Goal: Information Seeking & Learning: Find specific fact

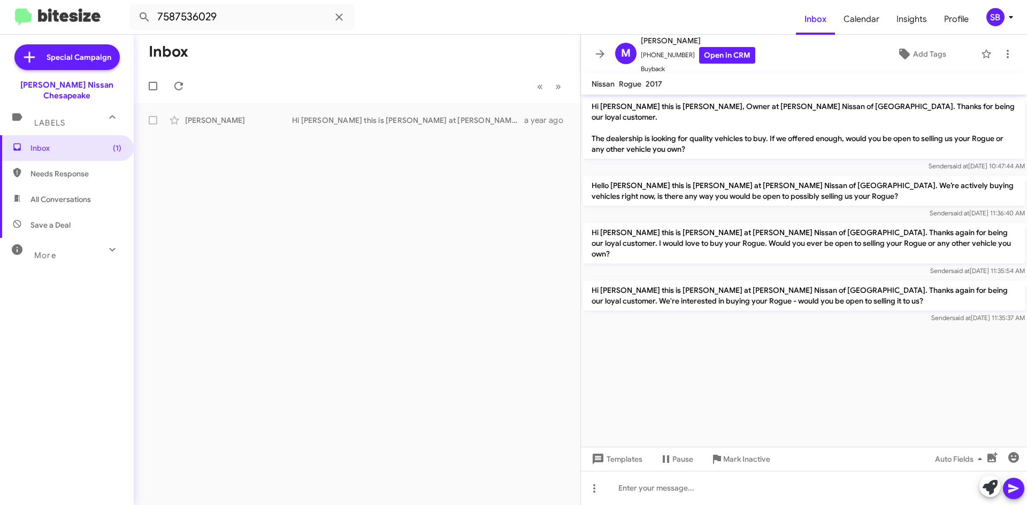
click at [72, 168] on span "Needs Response" at bounding box center [75, 173] width 91 height 11
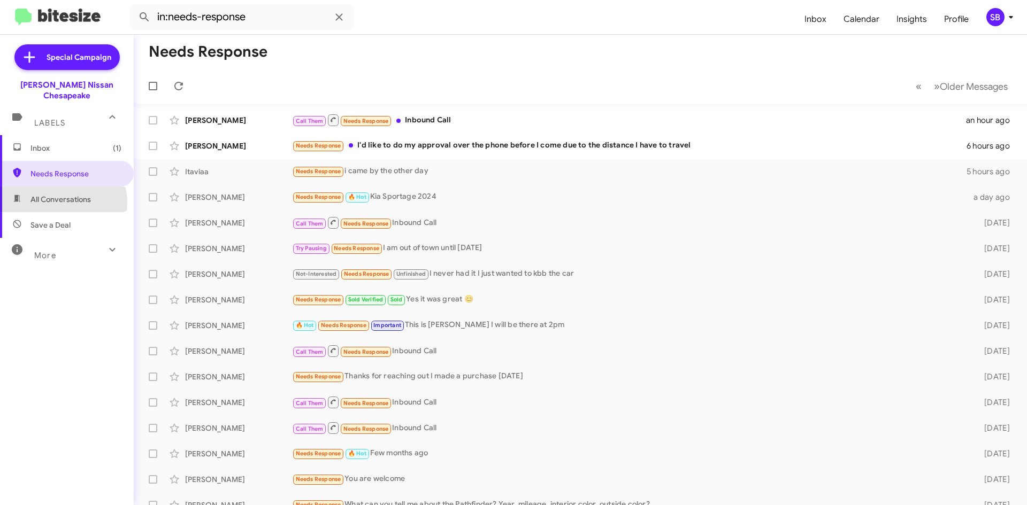
click at [55, 194] on span "All Conversations" at bounding box center [60, 199] width 60 height 11
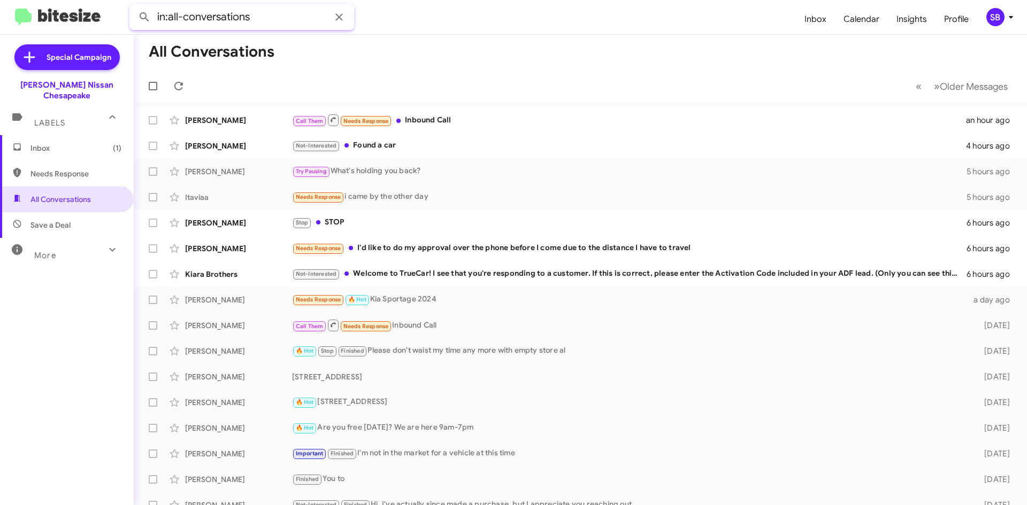
drag, startPoint x: 258, startPoint y: 24, endPoint x: 11, endPoint y: 24, distance: 246.5
click at [11, 24] on mat-toolbar "in:all-conversations Inbox Calendar Insights Profile SB" at bounding box center [513, 17] width 1027 height 34
click at [134, 6] on button at bounding box center [144, 16] width 21 height 21
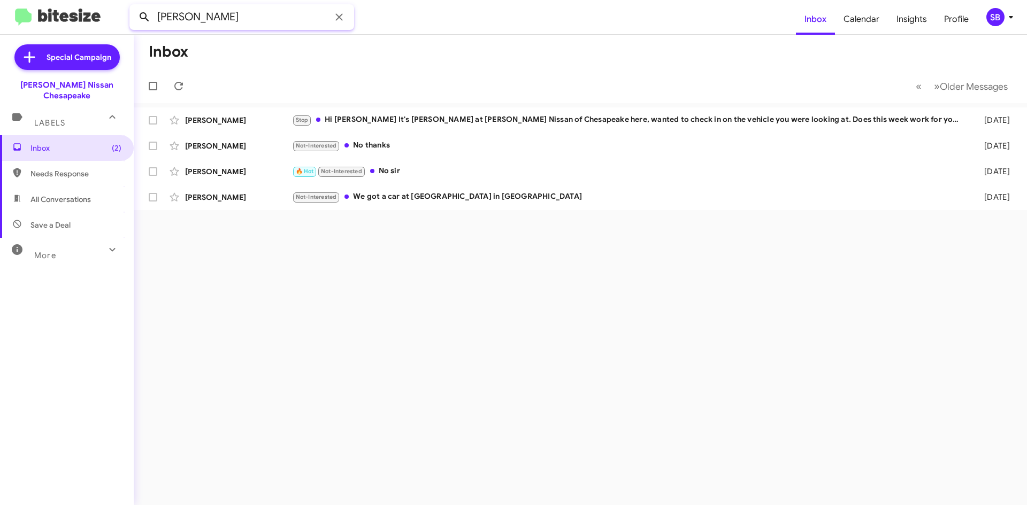
drag, startPoint x: 204, startPoint y: 20, endPoint x: 138, endPoint y: 23, distance: 65.8
click at [138, 24] on div "[PERSON_NAME]" at bounding box center [241, 17] width 225 height 26
type input "[PERSON_NAME]"
click at [134, 6] on button at bounding box center [144, 16] width 21 height 21
